Goal: Communication & Community: Answer question/provide support

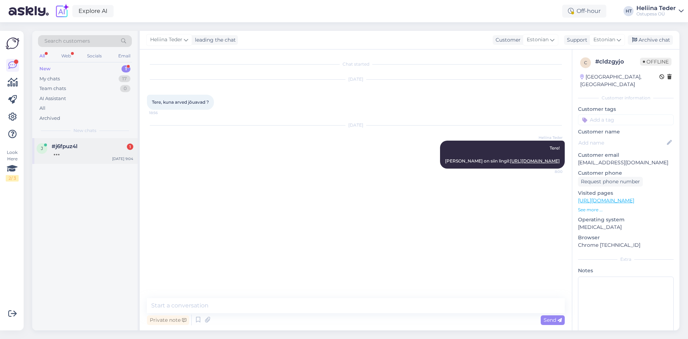
click at [94, 139] on div "j #j6fpuz4l 1 [DATE] 9:04" at bounding box center [84, 151] width 105 height 26
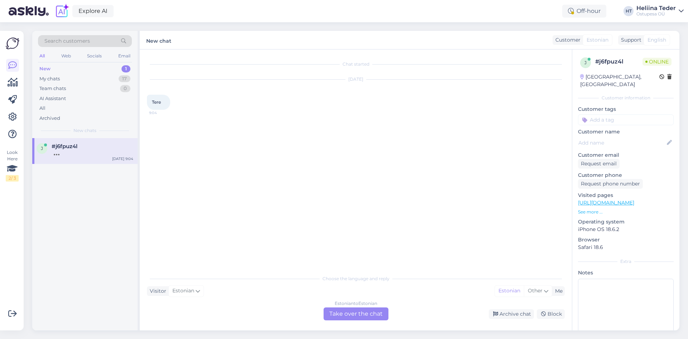
click at [374, 315] on div "Estonian to Estonian Take over the chat" at bounding box center [356, 313] width 65 height 13
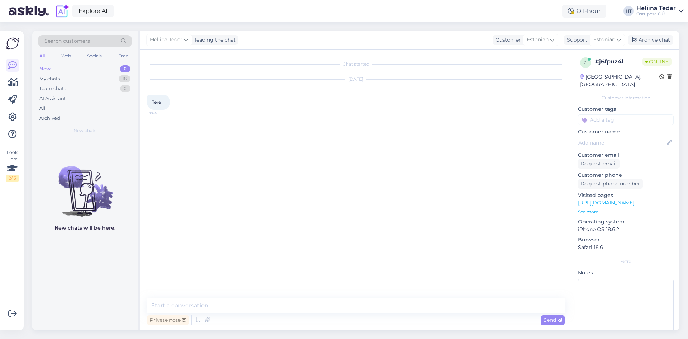
click at [263, 298] on textarea at bounding box center [356, 305] width 418 height 15
type textarea "Tere! :)"
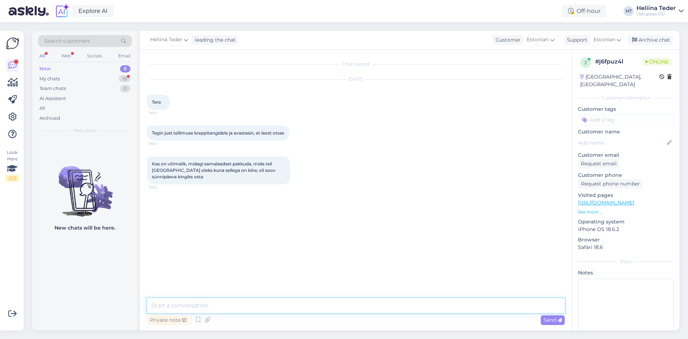
click at [207, 301] on textarea at bounding box center [356, 305] width 418 height 15
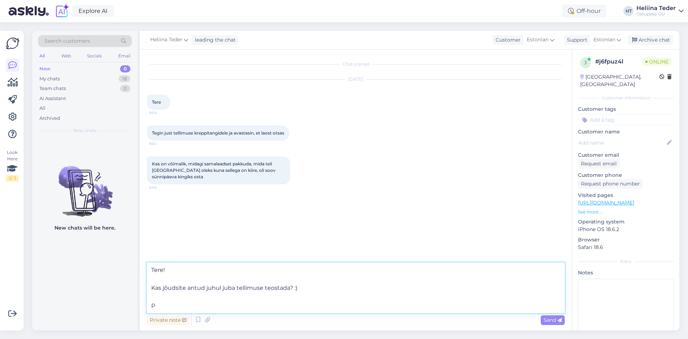
type textarea "Tere! Kas jõudsite antud juhul juba tellimuse teostada? :)"
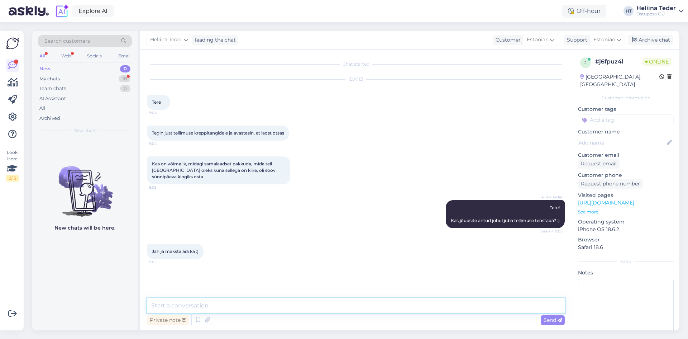
click at [226, 306] on textarea at bounding box center [356, 305] width 418 height 15
type textarea "Palun edastage tellimuse number või oma nimi. :)"
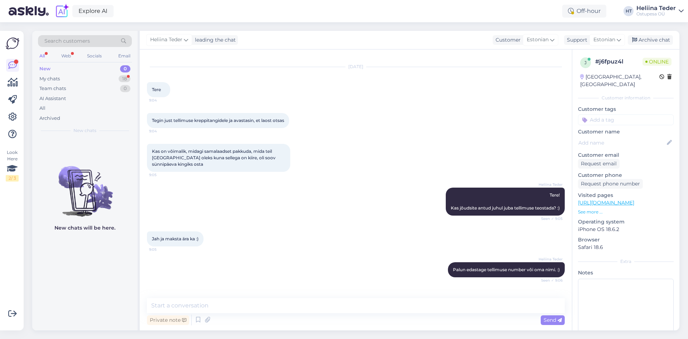
scroll to position [43, 0]
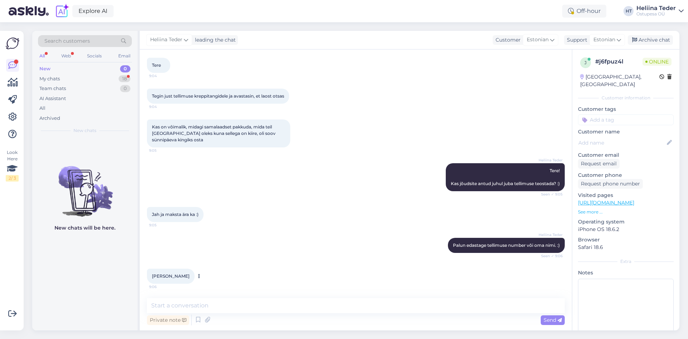
click at [178, 276] on span "[PERSON_NAME]" at bounding box center [171, 275] width 38 height 5
click at [178, 275] on span "[PERSON_NAME]" at bounding box center [171, 275] width 38 height 5
copy div "[PERSON_NAME] 9:06"
click at [199, 307] on textarea at bounding box center [356, 305] width 418 height 15
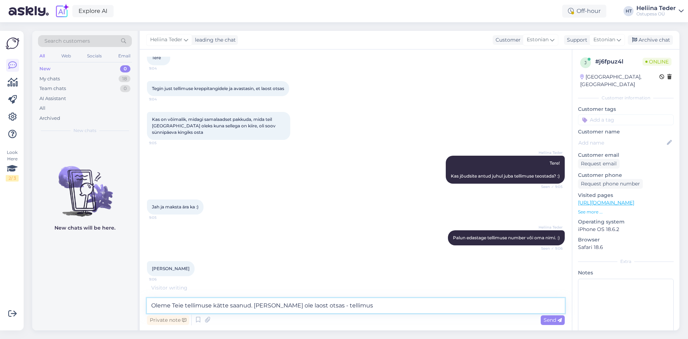
scroll to position [74, 0]
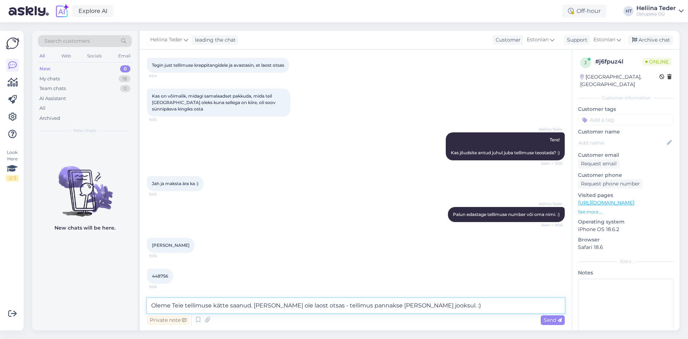
type textarea "Oleme Teie tellimuse kätte saanud. [PERSON_NAME] ole laost otsas - tellimus pan…"
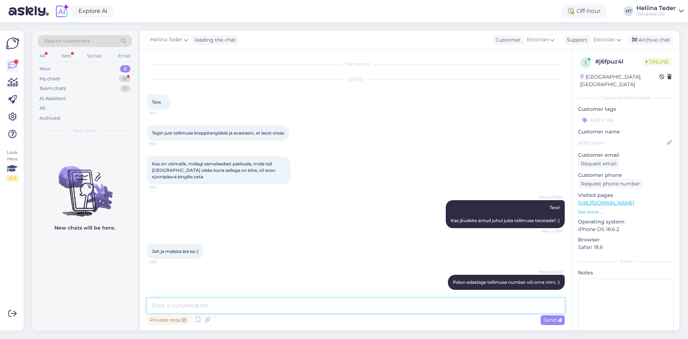
scroll to position [142, 0]
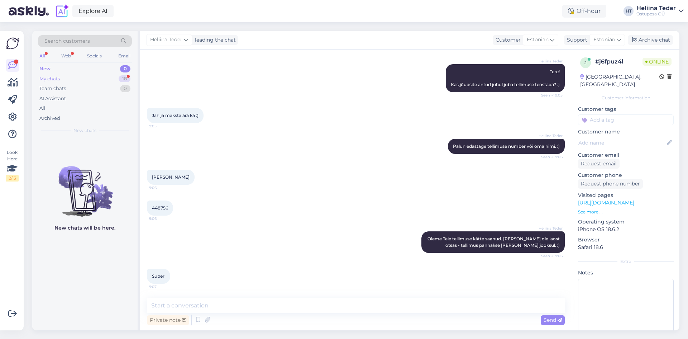
click at [62, 75] on div "My chats 18" at bounding box center [85, 79] width 94 height 10
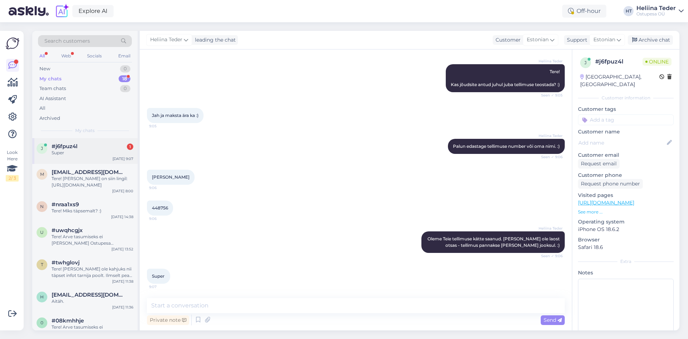
click at [68, 151] on div "Super" at bounding box center [93, 152] width 82 height 6
click at [58, 69] on div "New 0" at bounding box center [85, 69] width 94 height 10
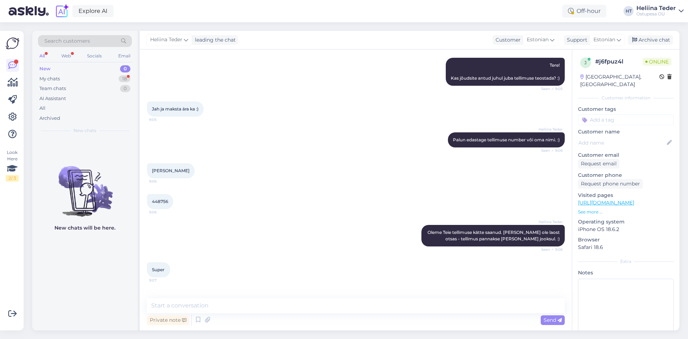
scroll to position [173, 0]
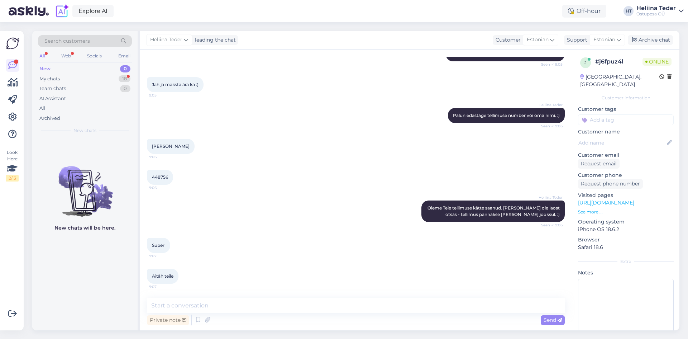
click at [190, 295] on div "Chat started [DATE] Tere 9:04 Tegin just tellimuse kreppitangidele ja avastasin…" at bounding box center [356, 189] width 432 height 281
click at [191, 297] on div "Chat started [DATE] Tere 9:04 Tegin just tellimuse kreppitangidele ja avastasin…" at bounding box center [356, 189] width 432 height 281
click at [199, 298] on textarea at bounding box center [356, 305] width 418 height 15
click at [56, 86] on div "Team chats" at bounding box center [52, 88] width 27 height 7
click at [54, 80] on div "My chats" at bounding box center [49, 78] width 20 height 7
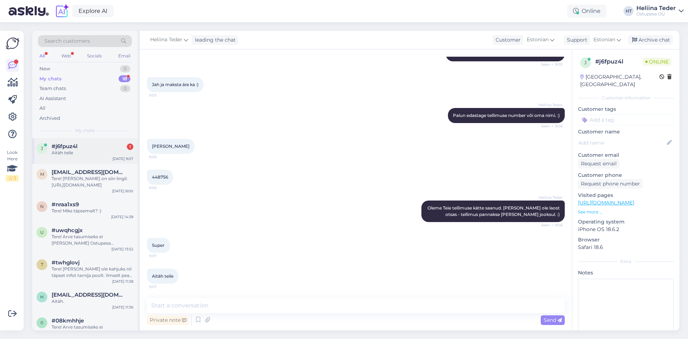
click at [81, 161] on div "j #j6fpuz4l 1 Aitäh teile [DATE] 9:07" at bounding box center [84, 151] width 105 height 26
